Goal: Information Seeking & Learning: Learn about a topic

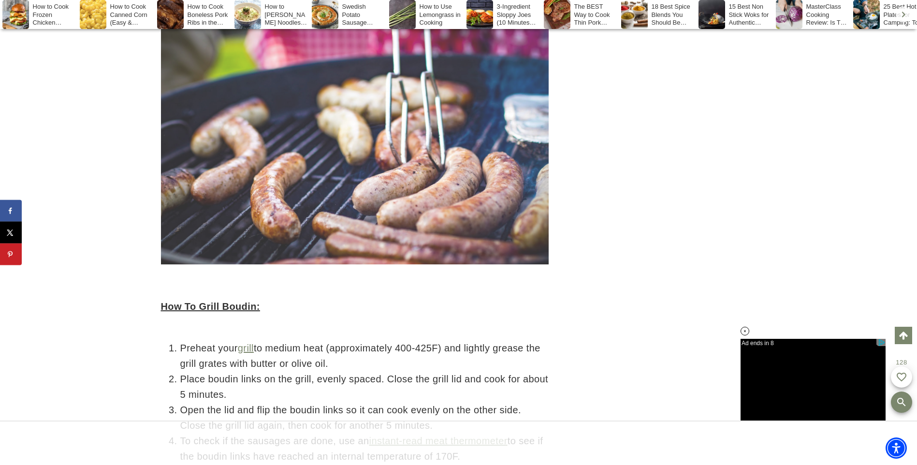
scroll to position [3970, 0]
